Goal: Contribute content

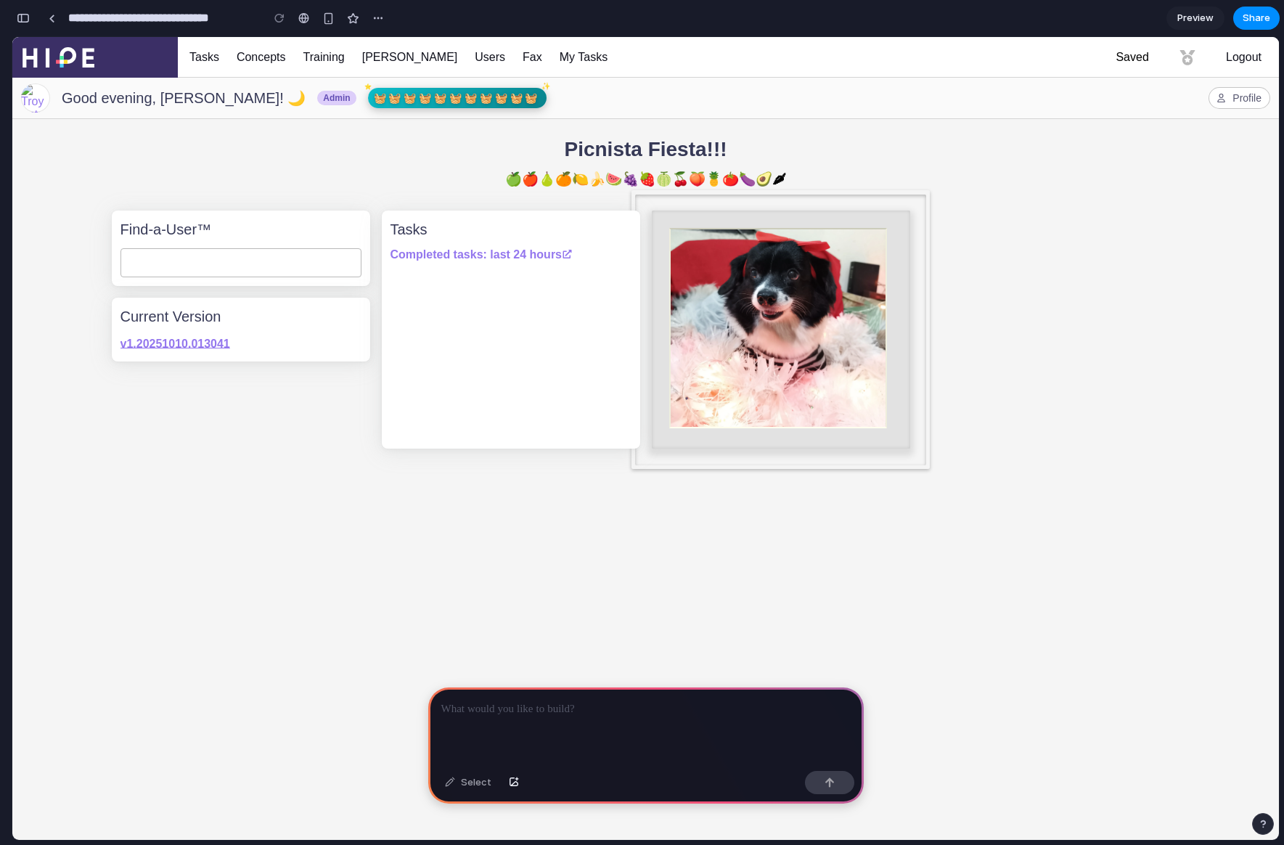
click at [481, 705] on p at bounding box center [645, 709] width 409 height 17
click at [556, 712] on p "**********" at bounding box center [645, 709] width 409 height 17
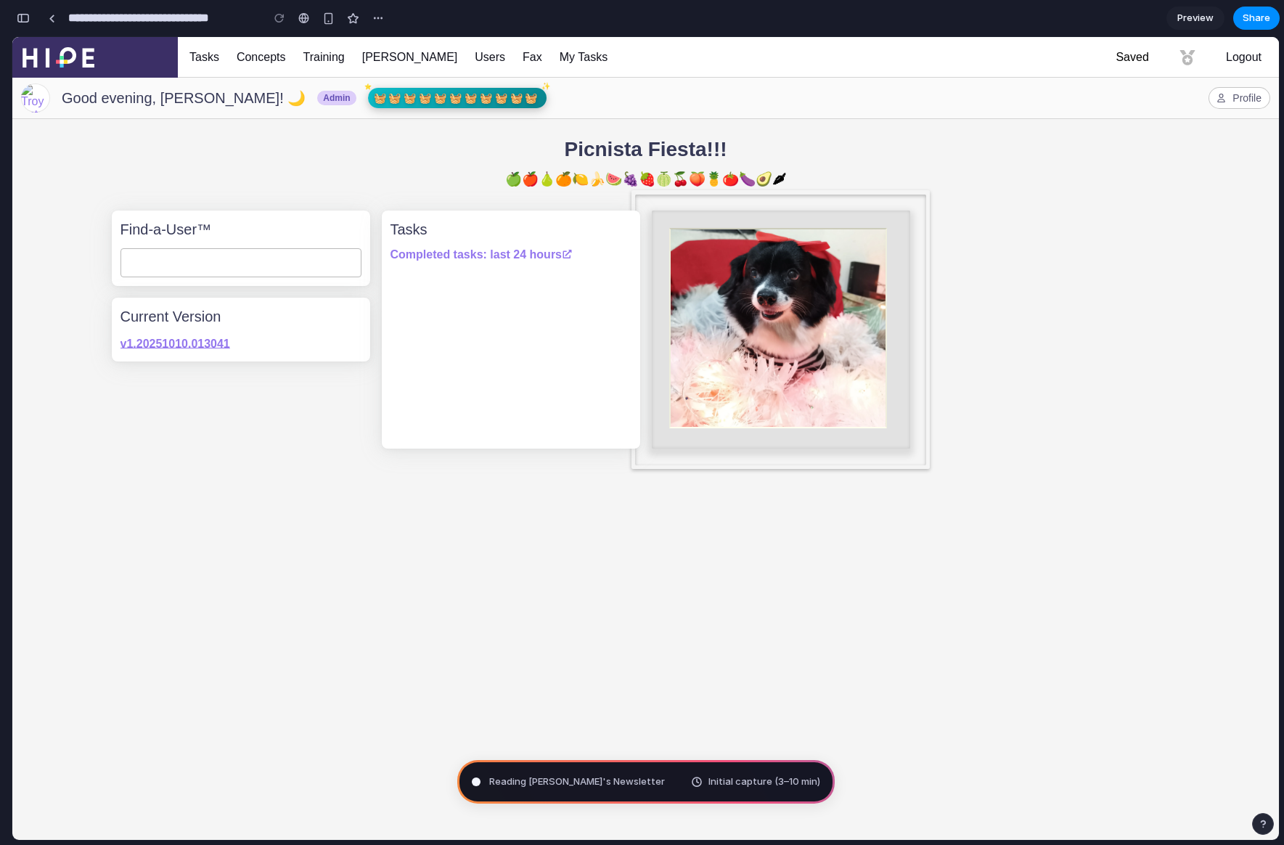
click at [580, 786] on span "Reading Lenny's Newsletter" at bounding box center [577, 782] width 176 height 15
type input "**********"
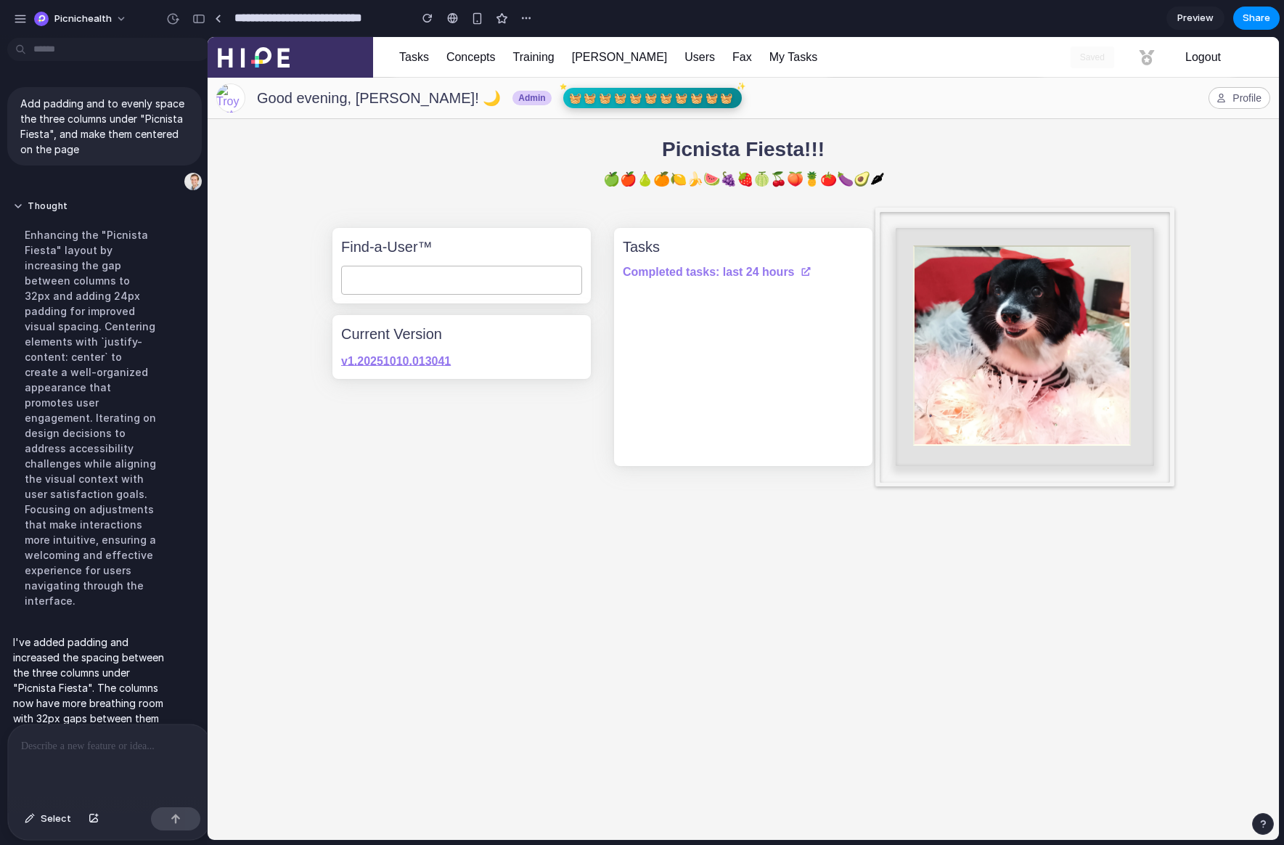
drag, startPoint x: 321, startPoint y: 285, endPoint x: 207, endPoint y: 364, distance: 138.8
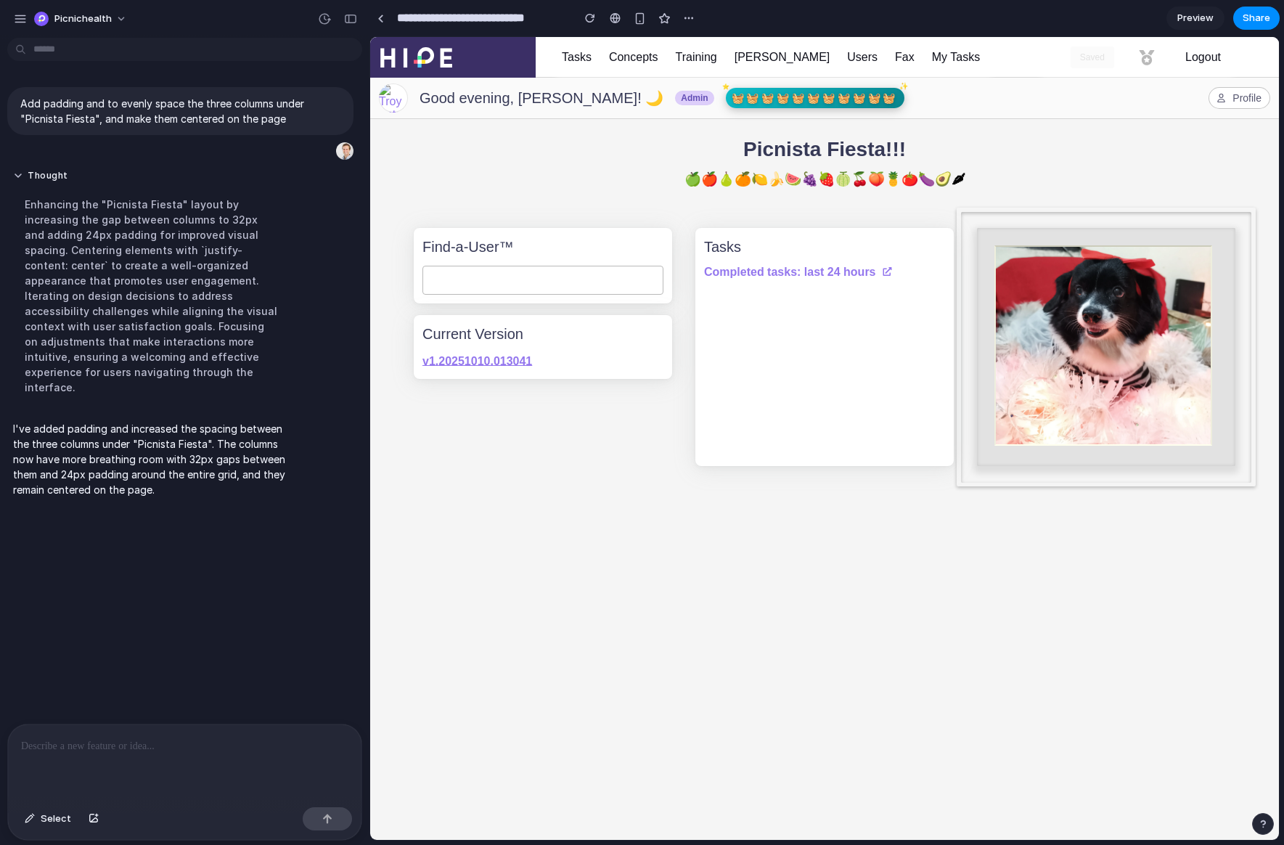
drag, startPoint x: 212, startPoint y: 180, endPoint x: 370, endPoint y: 187, distance: 157.7
click at [78, 753] on p at bounding box center [184, 746] width 327 height 17
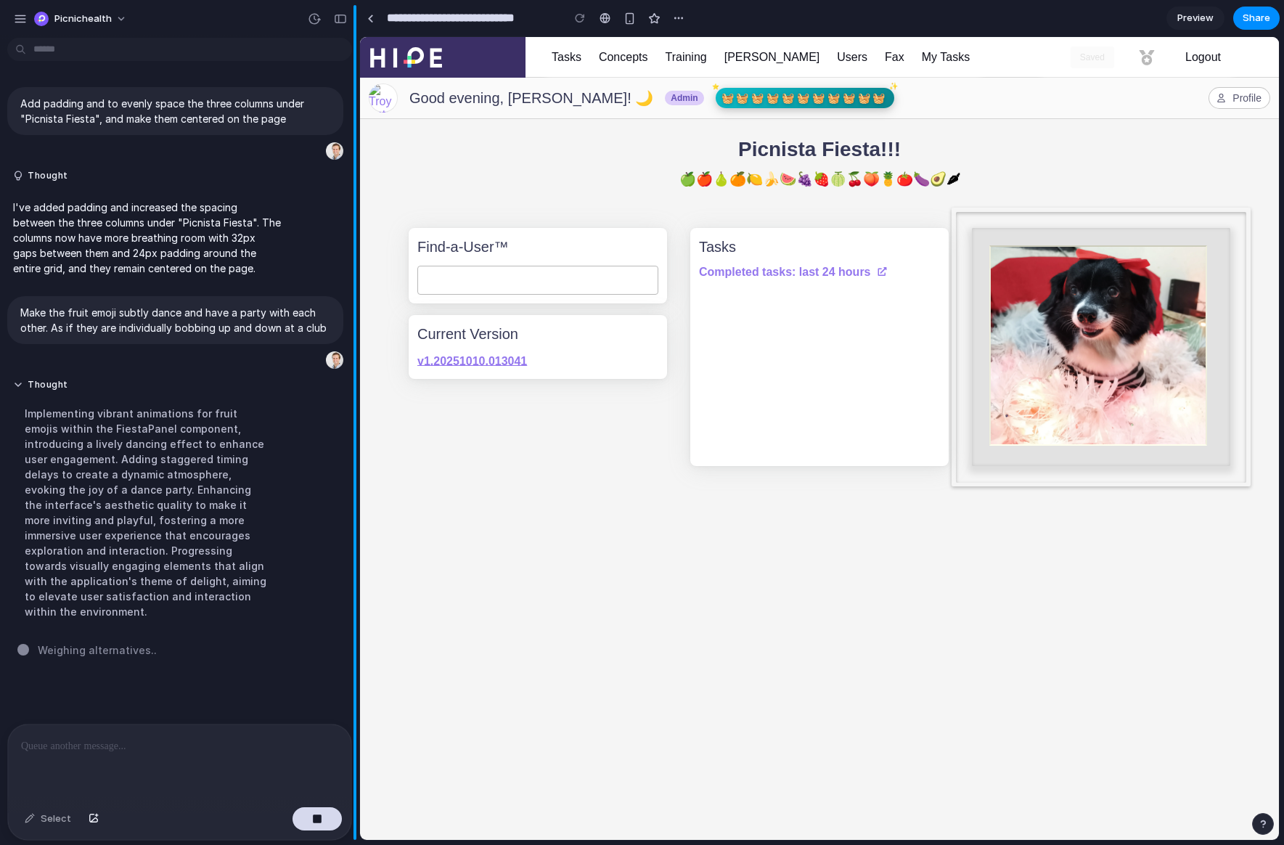
drag, startPoint x: 367, startPoint y: 155, endPoint x: 359, endPoint y: 181, distance: 26.9
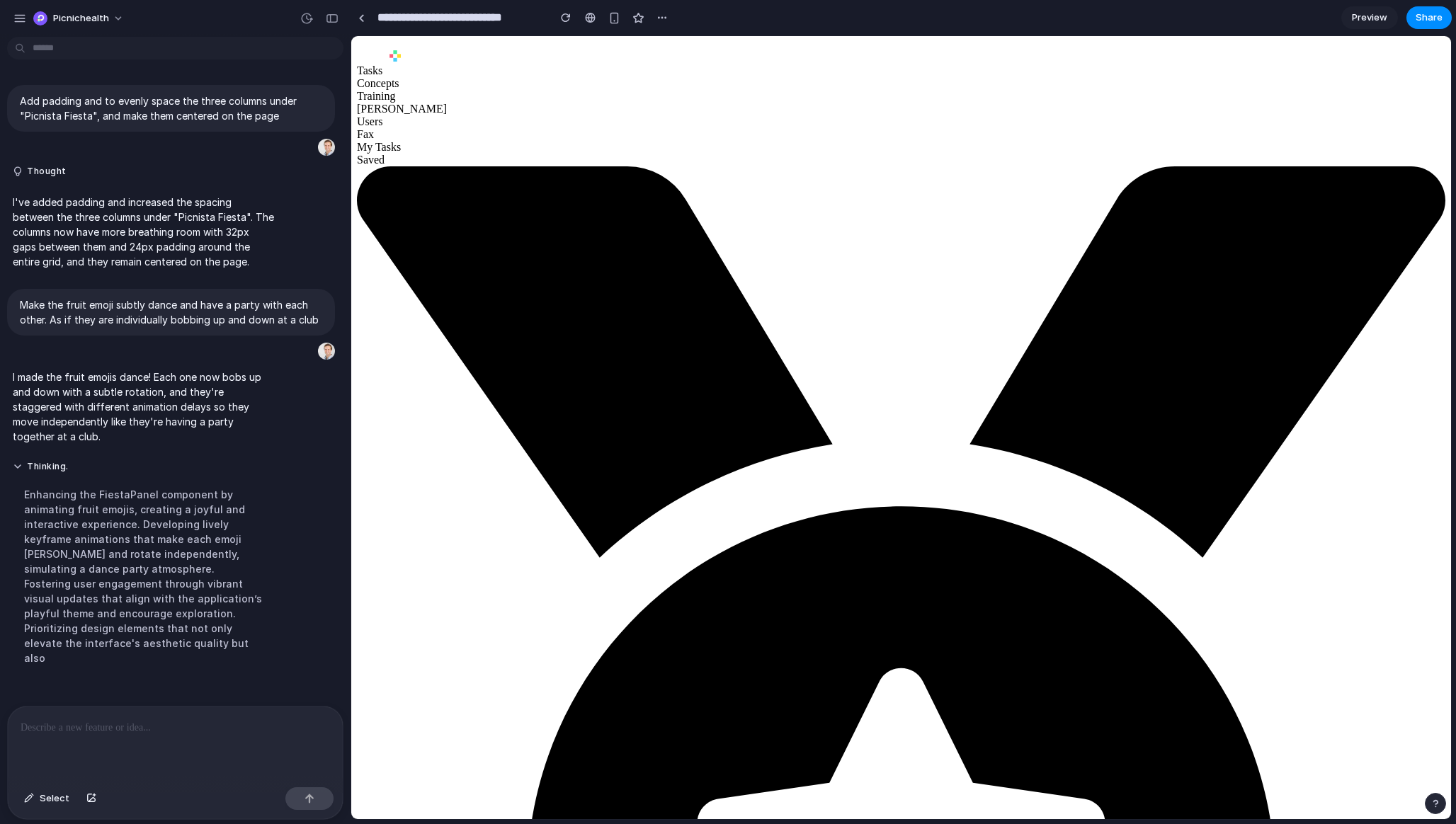
drag, startPoint x: 876, startPoint y: 168, endPoint x: 978, endPoint y: 169, distance: 102.0
drag, startPoint x: 1092, startPoint y: 175, endPoint x: 709, endPoint y: 177, distance: 383.0
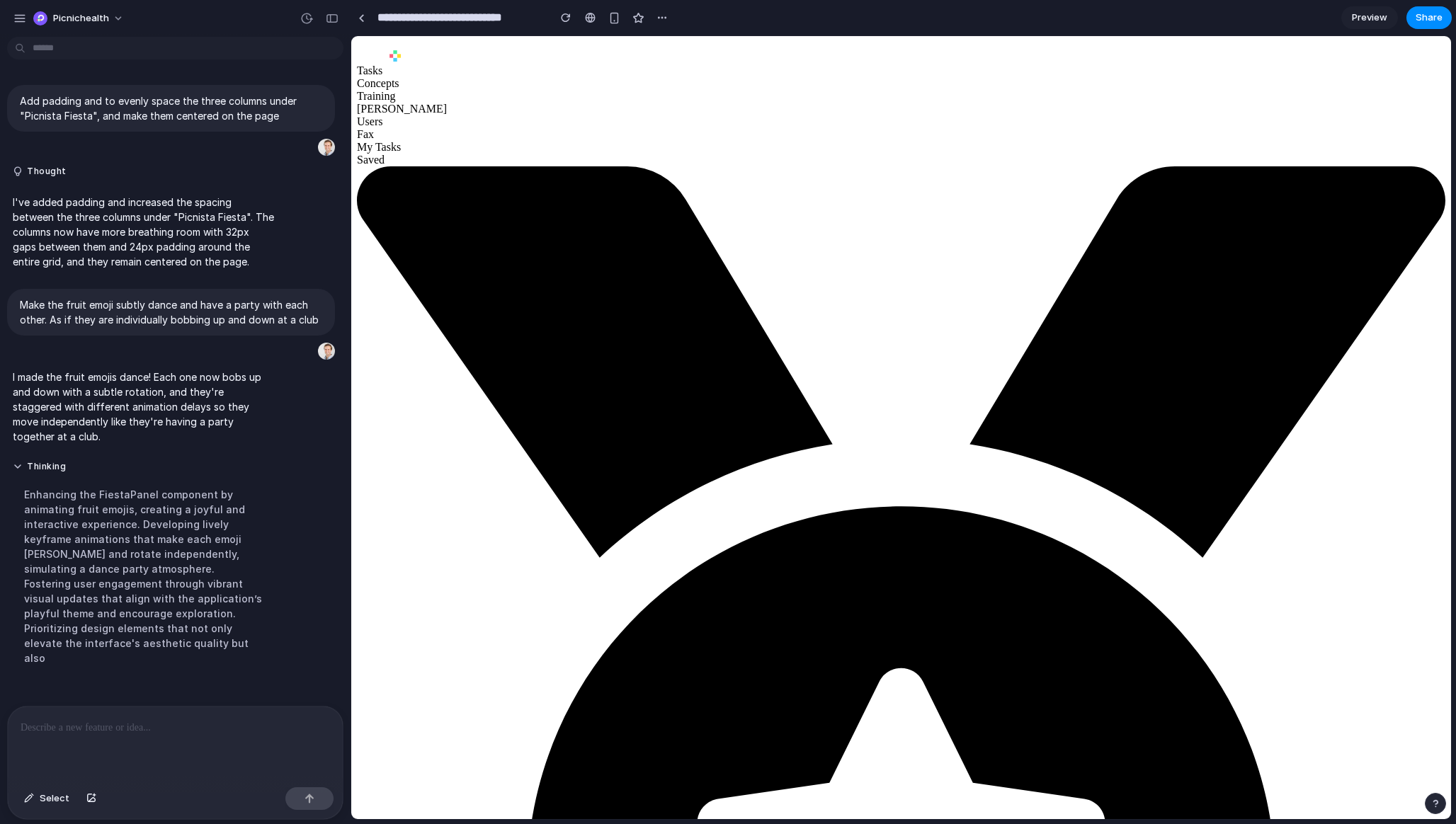
click at [76, 730] on p at bounding box center [175, 727] width 309 height 17
click at [17, 468] on button "Thinking .." at bounding box center [143, 467] width 262 height 12
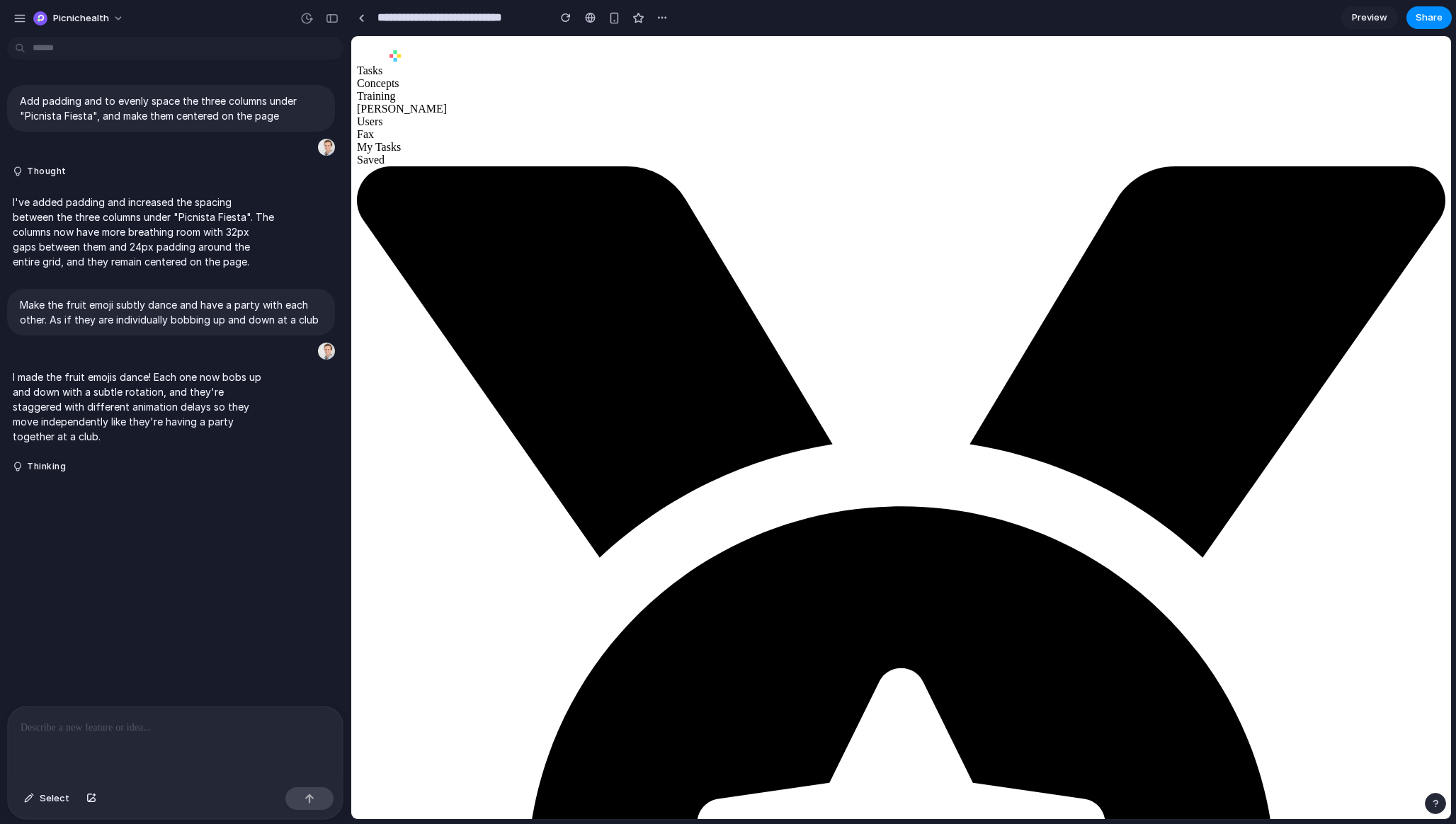
click at [80, 730] on p at bounding box center [175, 727] width 309 height 17
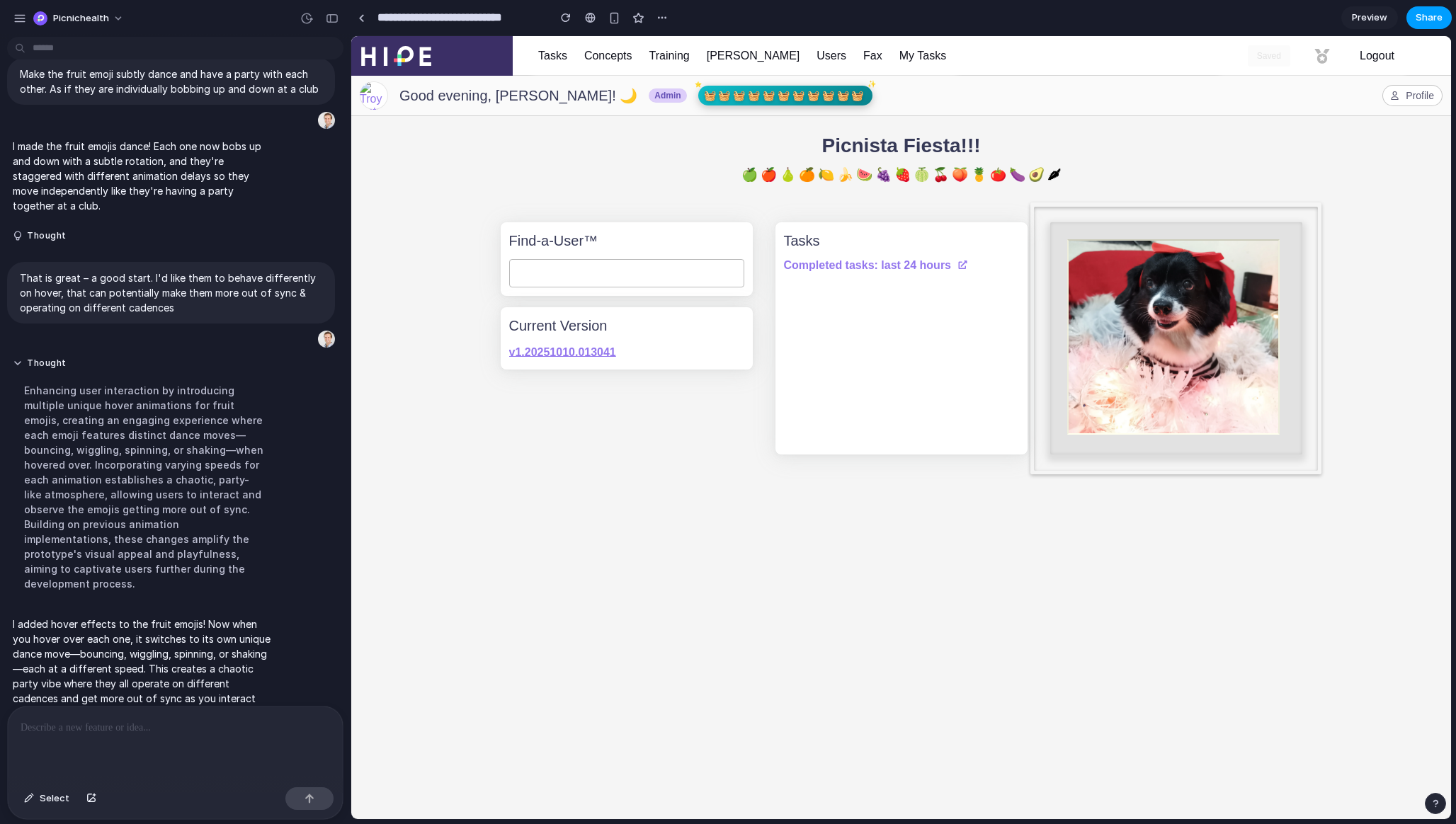
click at [1252, 15] on span "Share" at bounding box center [1429, 18] width 27 height 15
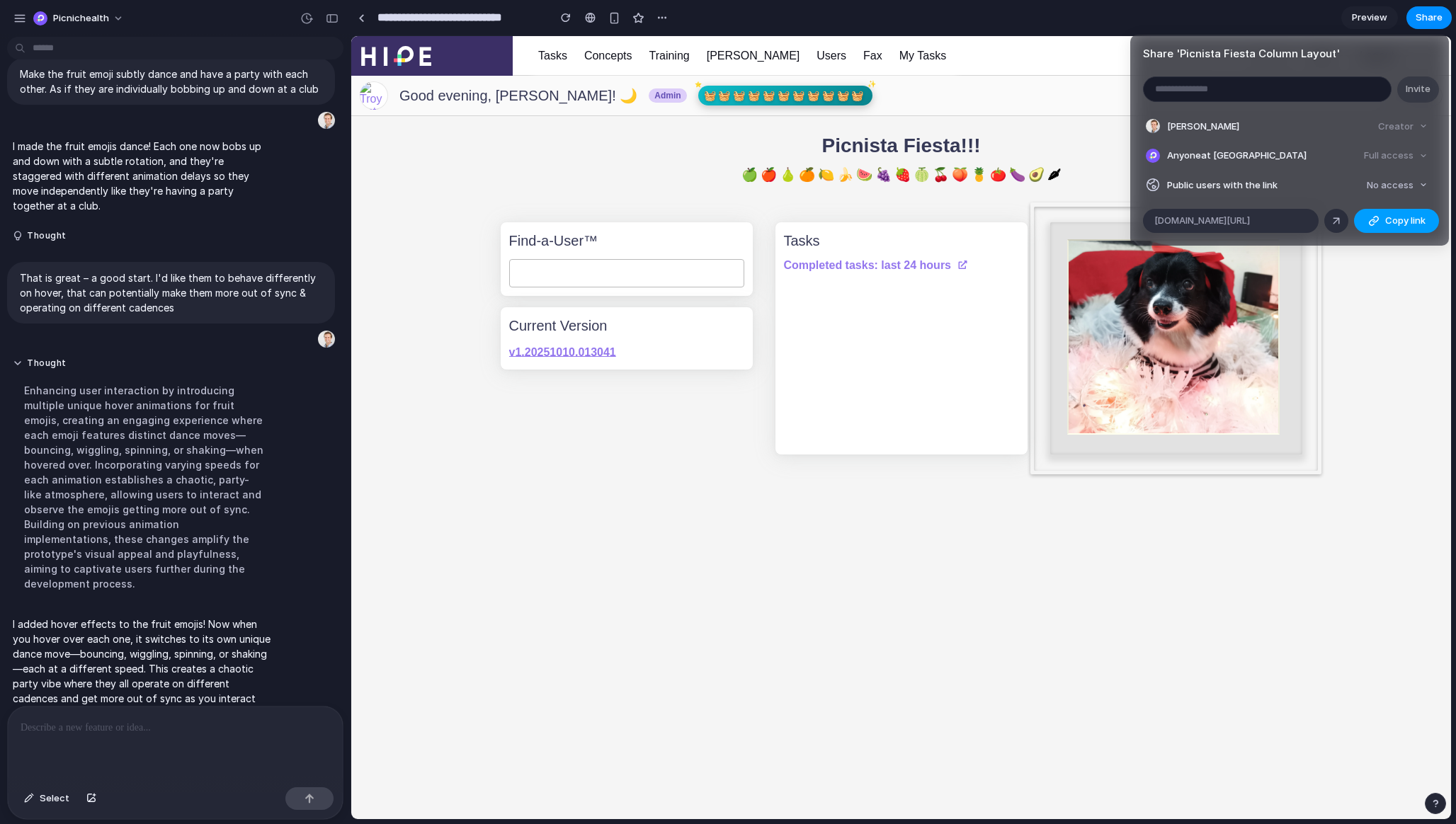
click at [1252, 218] on button "Copy link" at bounding box center [1396, 220] width 85 height 24
click at [669, 157] on div "Share ' Picnista Fiesta Column Layout ' Invite Troy Astorino Creator Anyone at …" at bounding box center [728, 412] width 1456 height 824
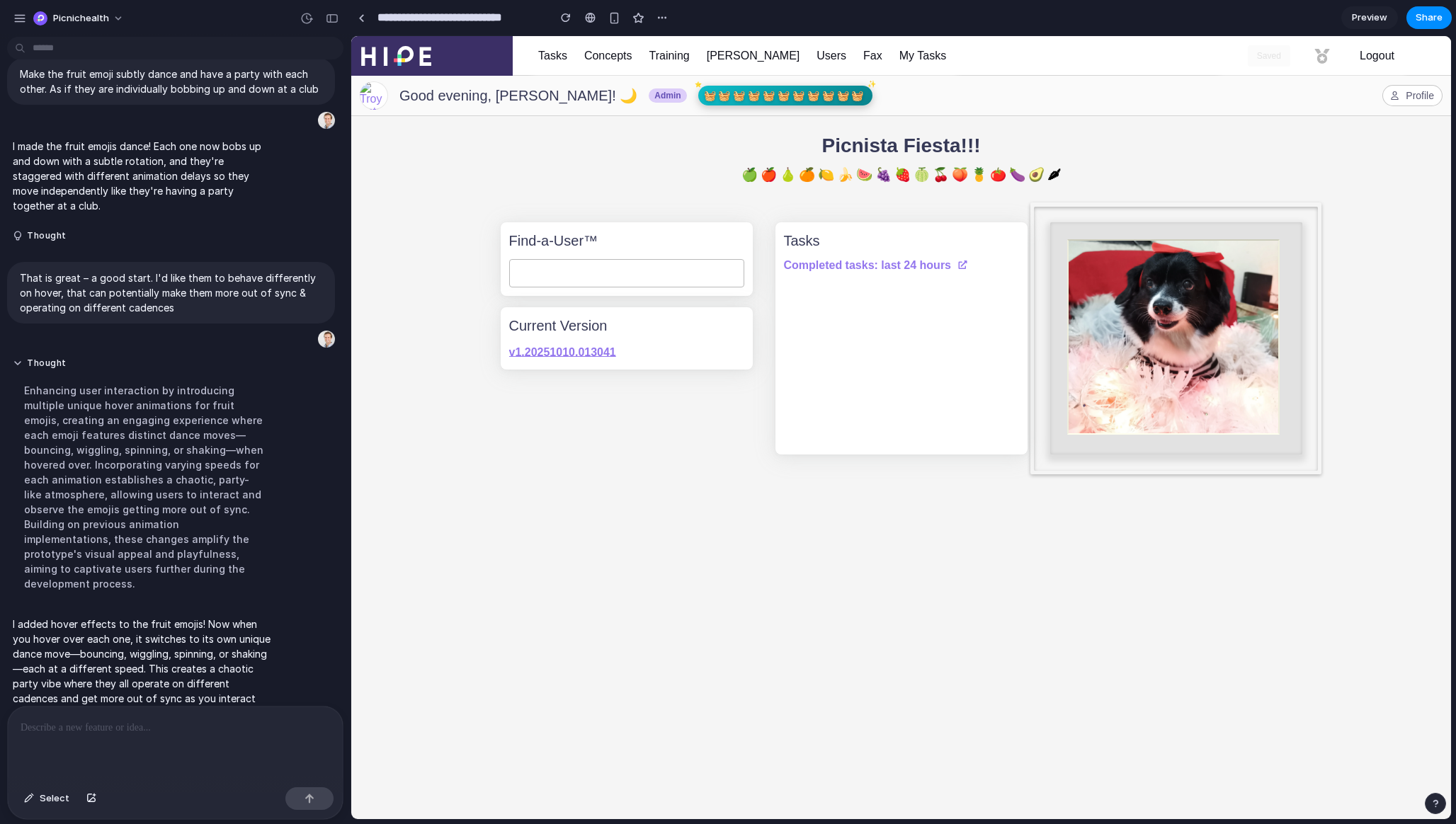
click at [200, 744] on div at bounding box center [175, 744] width 334 height 75
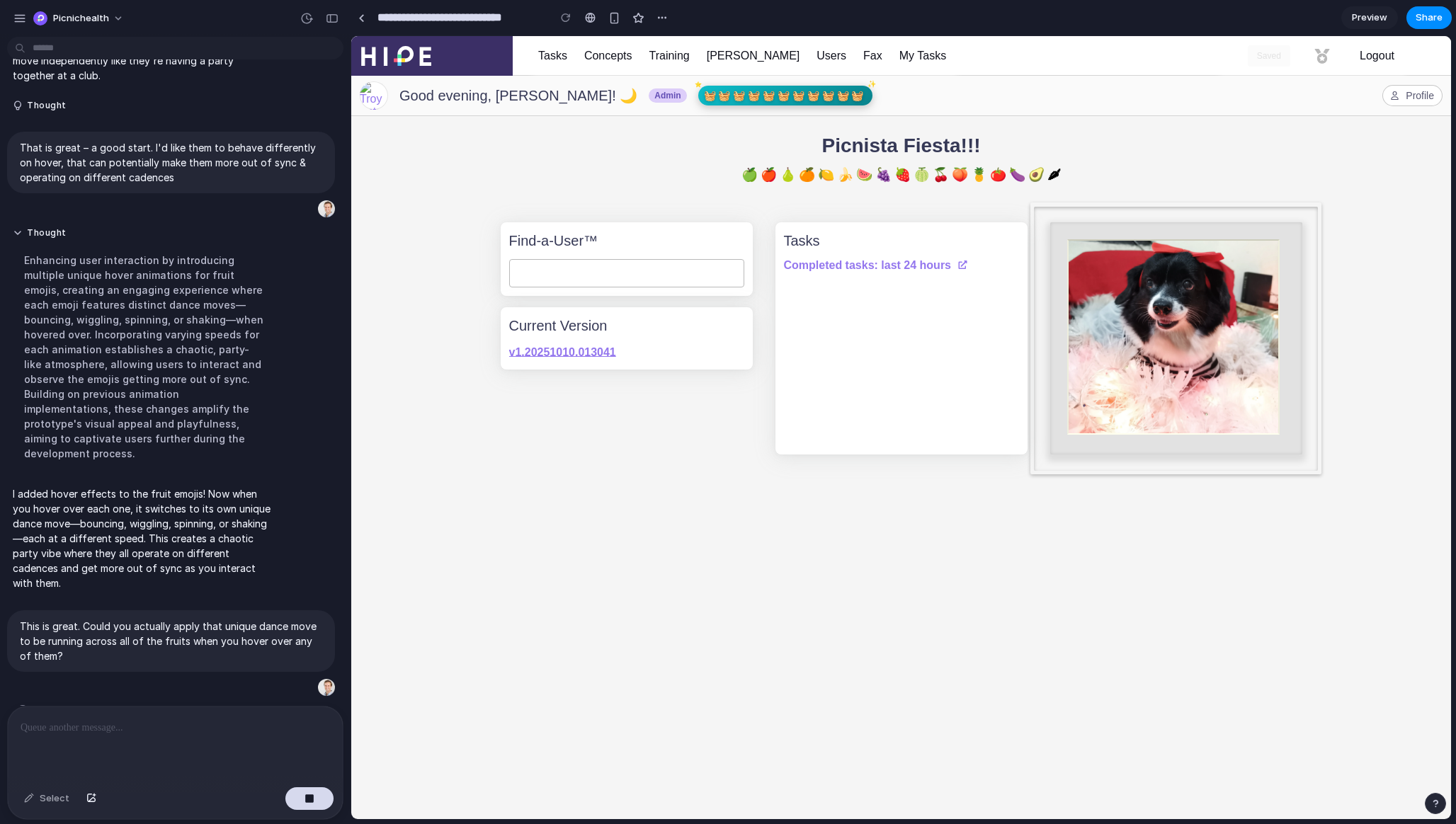
click at [673, 780] on div "Good evening, Troy Astorino! 🌙 Admin 🧺 🧺 🧺 🧺 🧺 🧺 🧺 🧺 🧺 🧺 🧺 Profile Picnista Fie…" at bounding box center [901, 448] width 1100 height 743
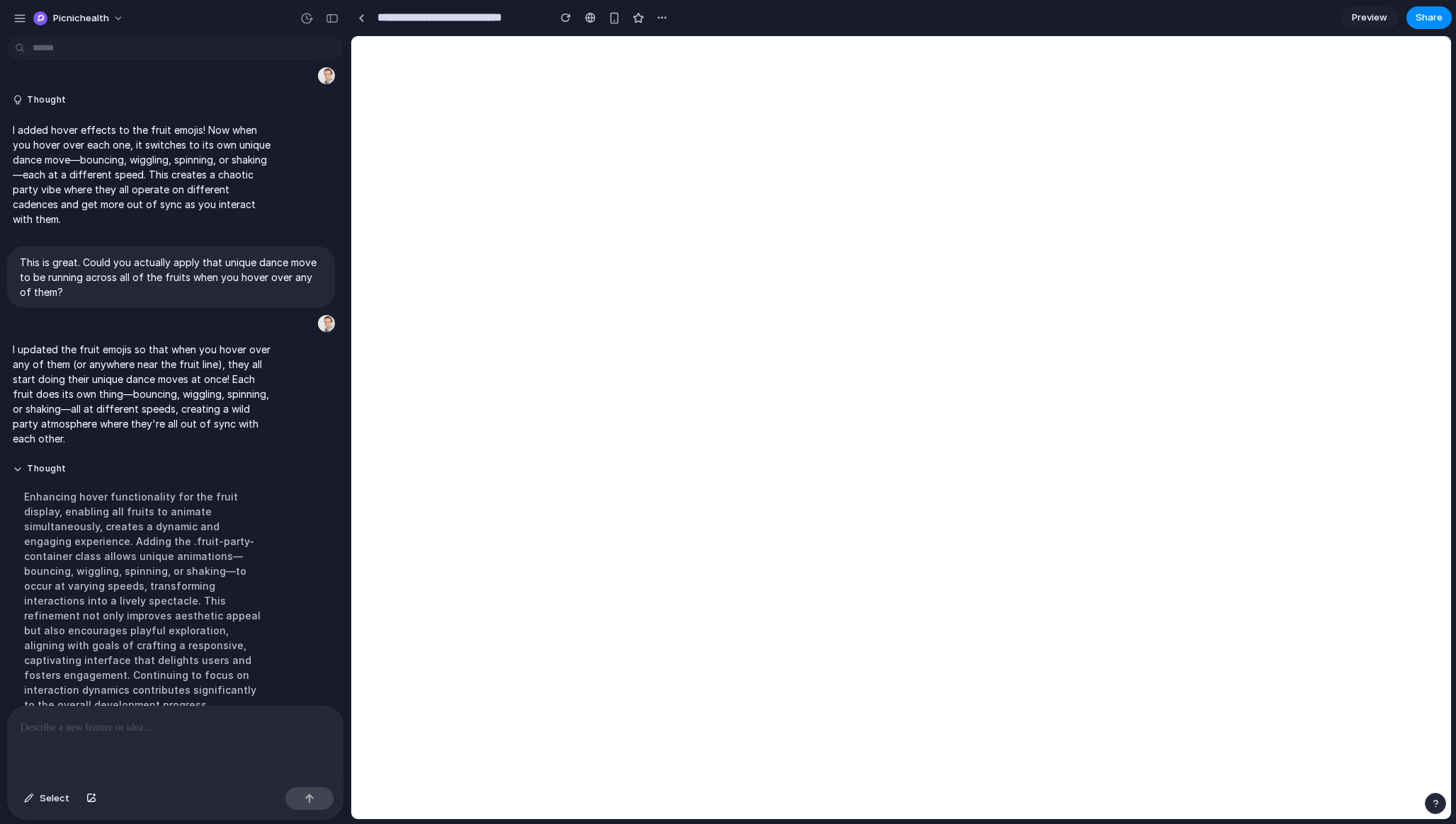
scroll to position [0, 0]
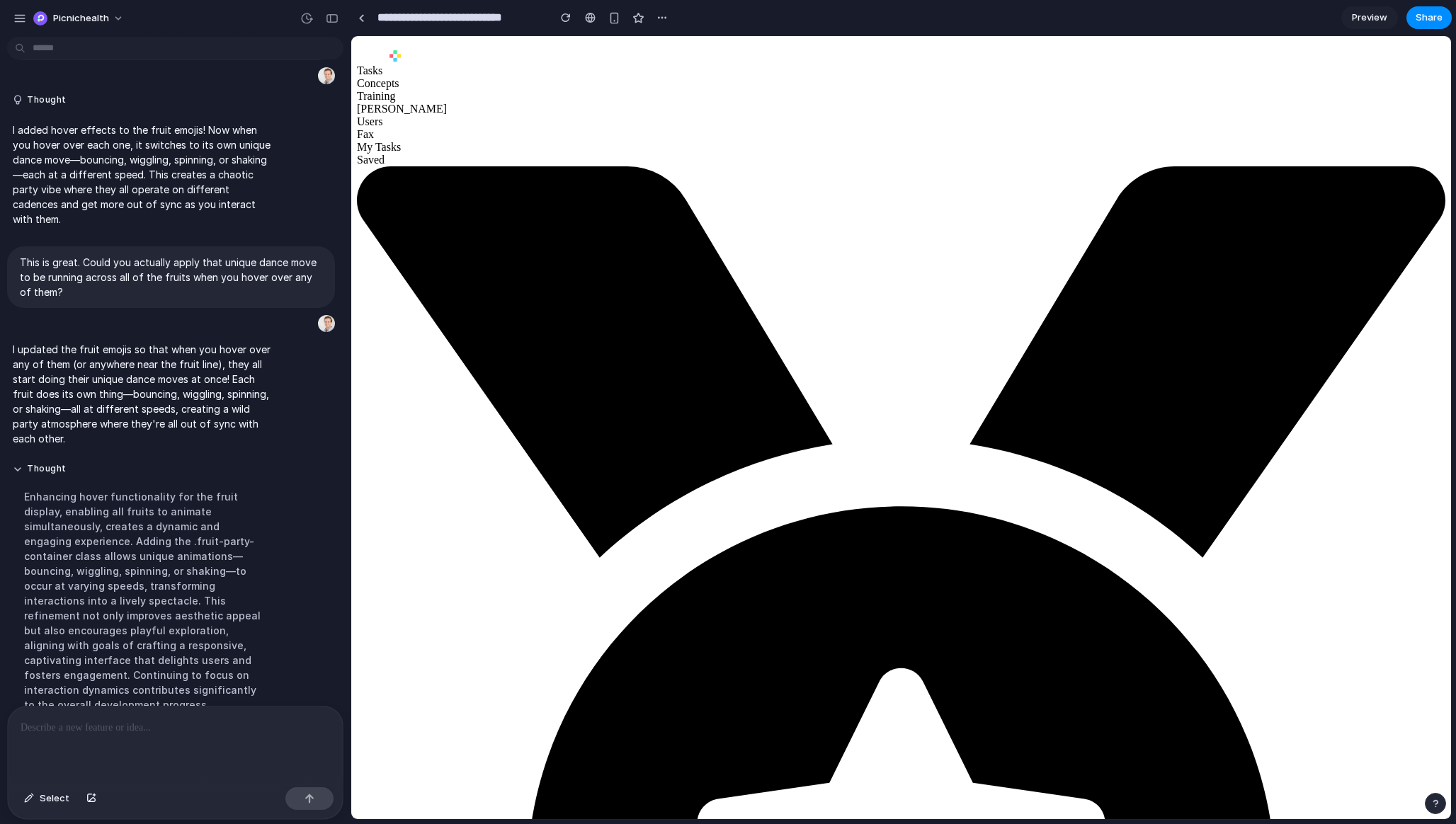
click at [136, 738] on div at bounding box center [175, 744] width 334 height 75
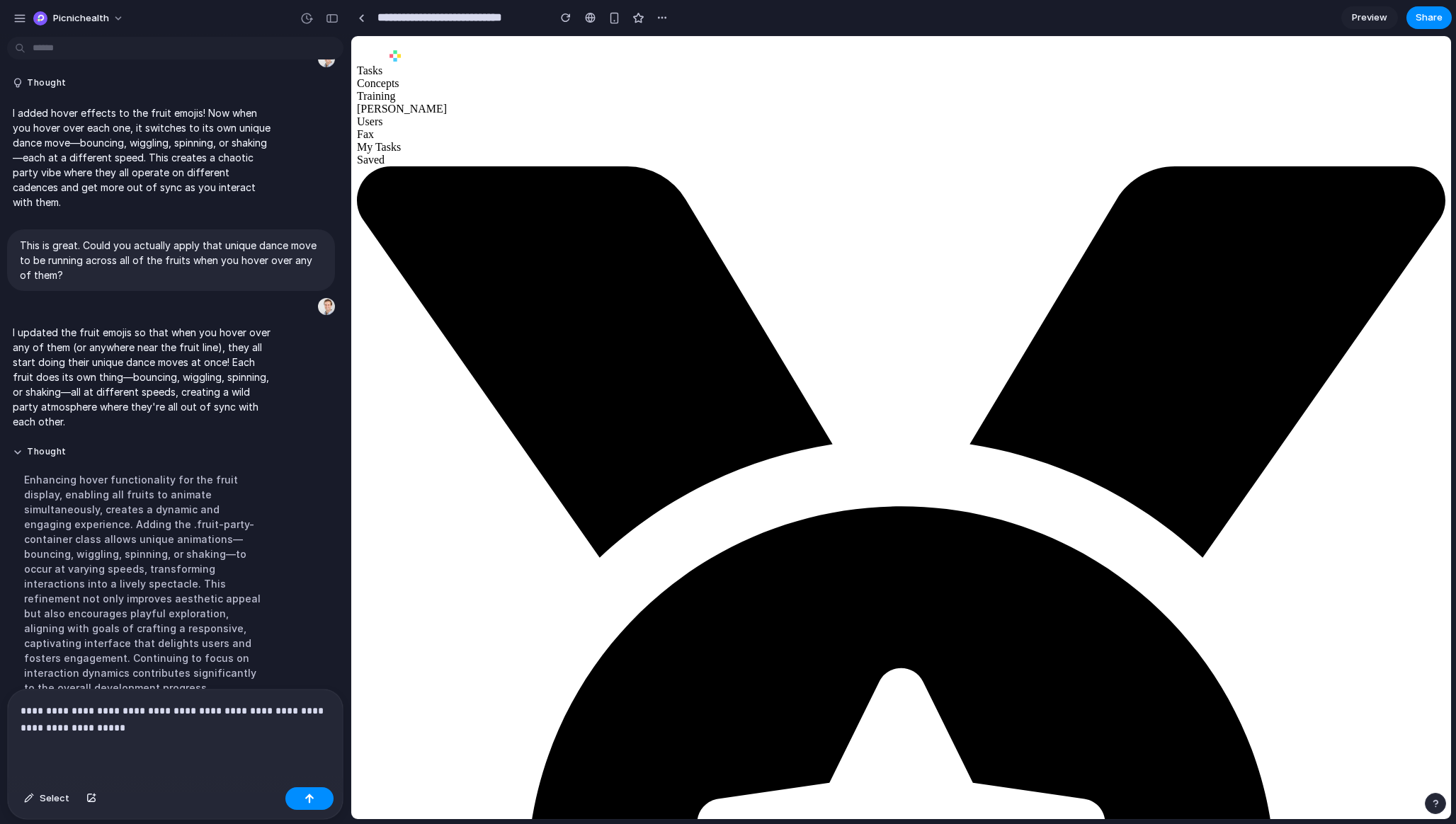
click at [144, 755] on div "**********" at bounding box center [175, 735] width 334 height 92
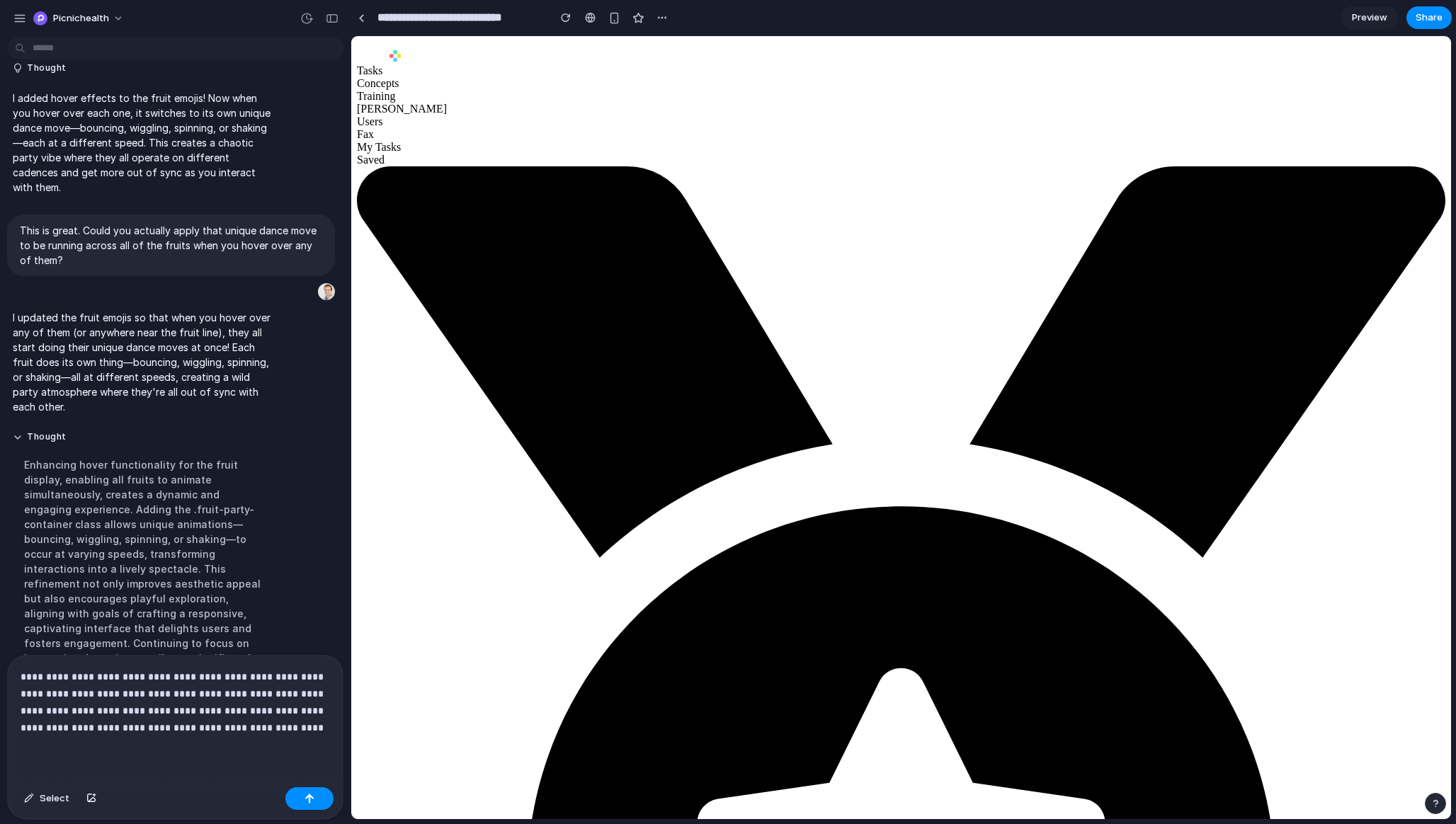
click at [53, 725] on p "**********" at bounding box center [175, 702] width 309 height 68
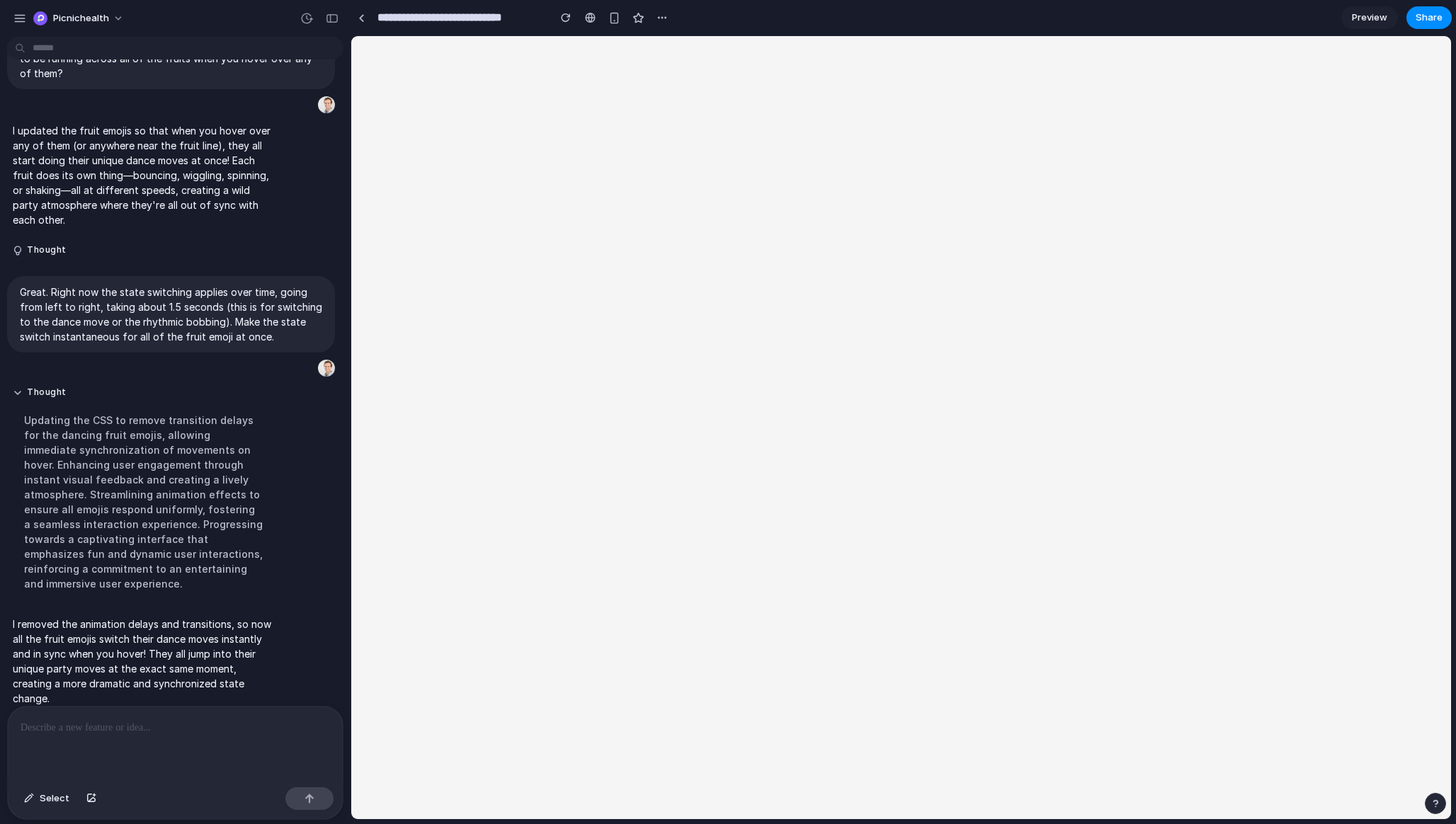
scroll to position [0, 0]
